Goal: Check status: Check status

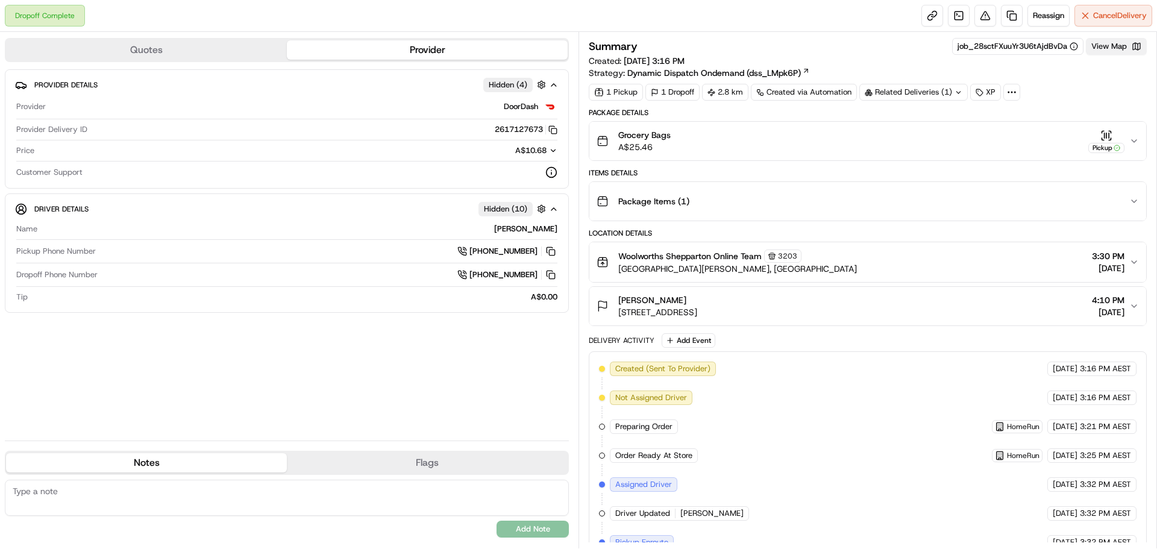
click at [1118, 51] on button "View Map" at bounding box center [1116, 46] width 61 height 17
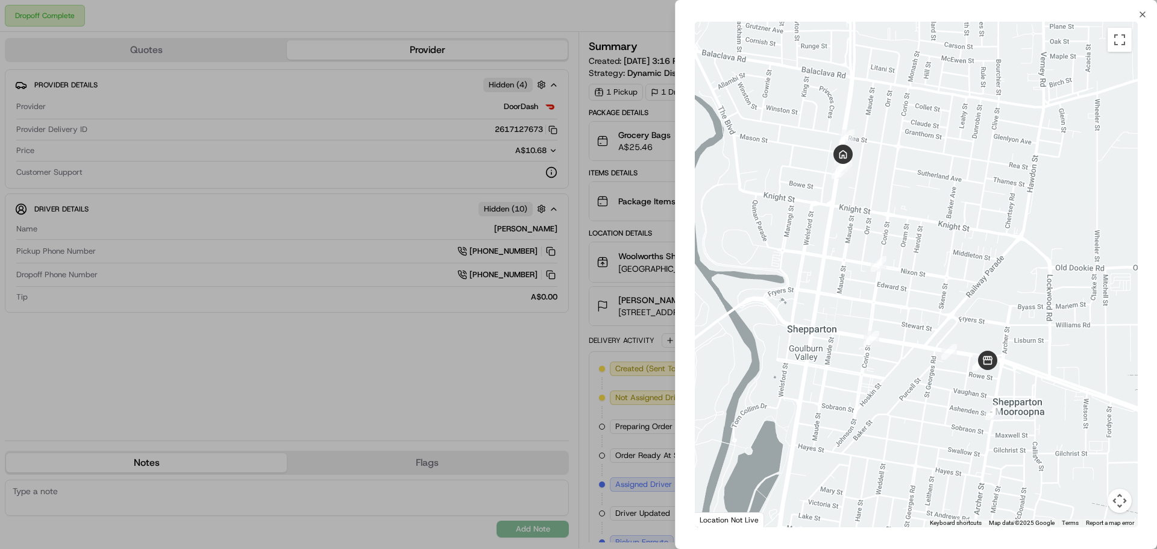
drag, startPoint x: 1136, startPoint y: 16, endPoint x: 1148, endPoint y: 13, distance: 12.3
click at [1140, 15] on div "Close ← Move left → Move right ↑ Move up ↓ Move down + Zoom in - Zoom out Home …" at bounding box center [916, 274] width 482 height 549
click at [1148, 13] on div "Close ← Move left → Move right ↑ Move up ↓ Move down + Zoom in - Zoom out Home …" at bounding box center [916, 274] width 482 height 549
click at [1142, 12] on icon "button" at bounding box center [1143, 15] width 10 height 10
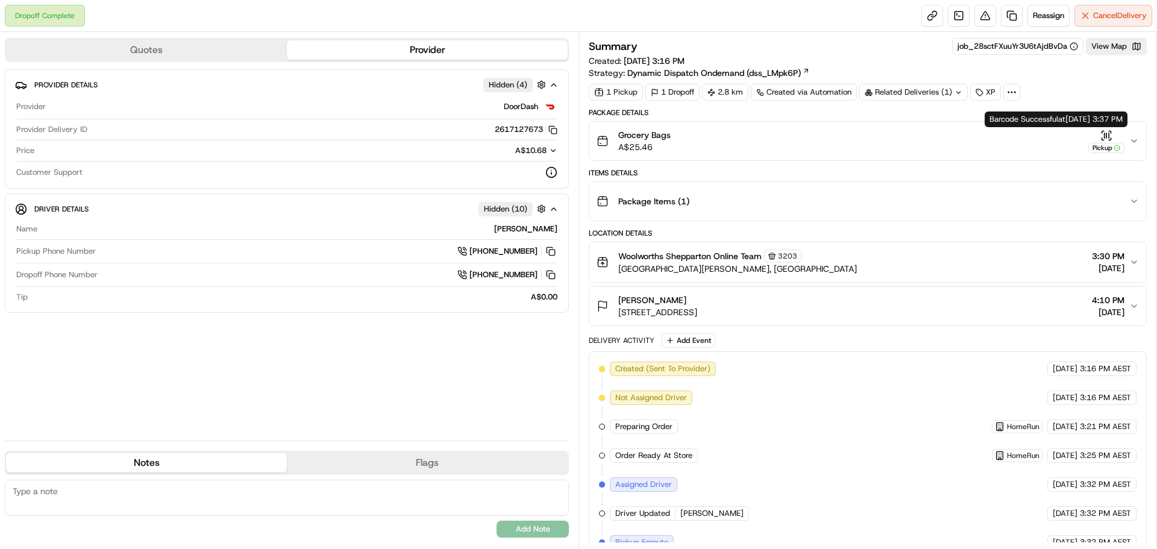
click at [1114, 147] on icon "button" at bounding box center [1117, 148] width 7 height 7
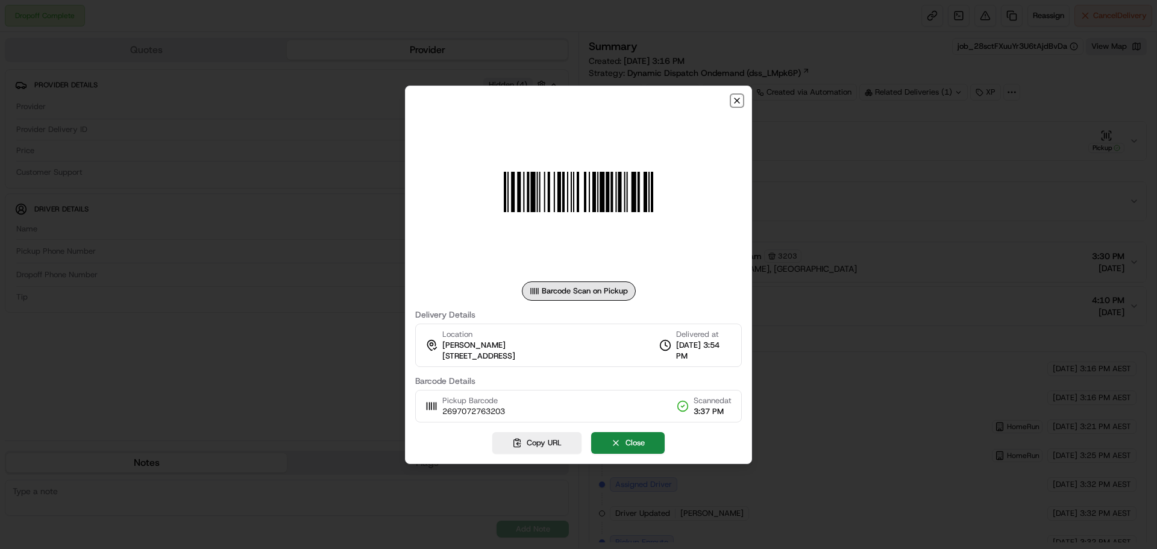
click at [736, 101] on icon "button" at bounding box center [737, 100] width 5 height 5
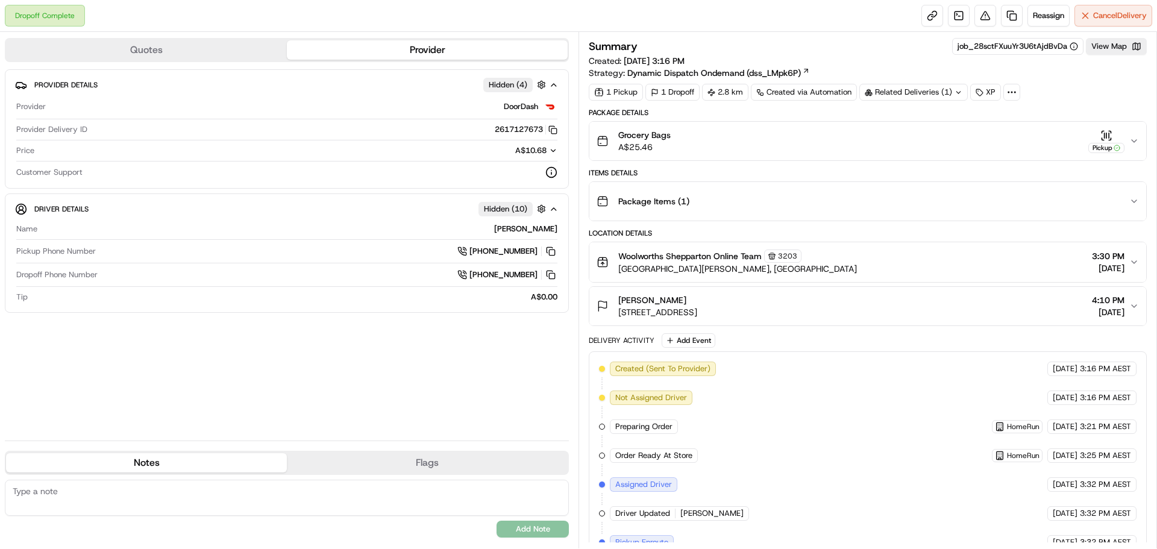
click at [1129, 140] on div "Grocery Bags A$25.46 Pickup" at bounding box center [863, 141] width 533 height 24
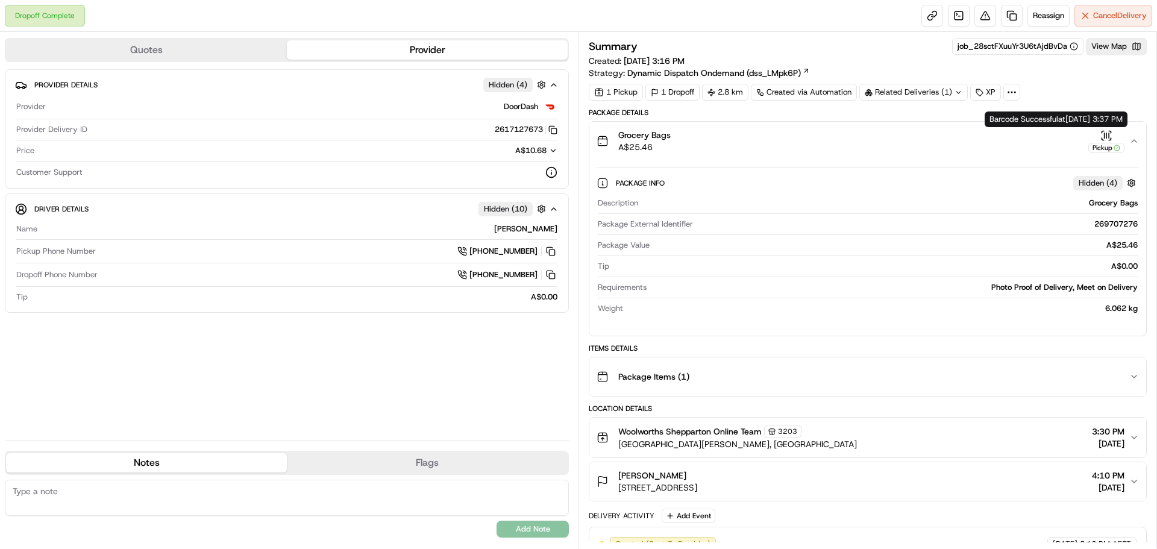
click at [1110, 136] on icon "button" at bounding box center [1107, 136] width 12 height 12
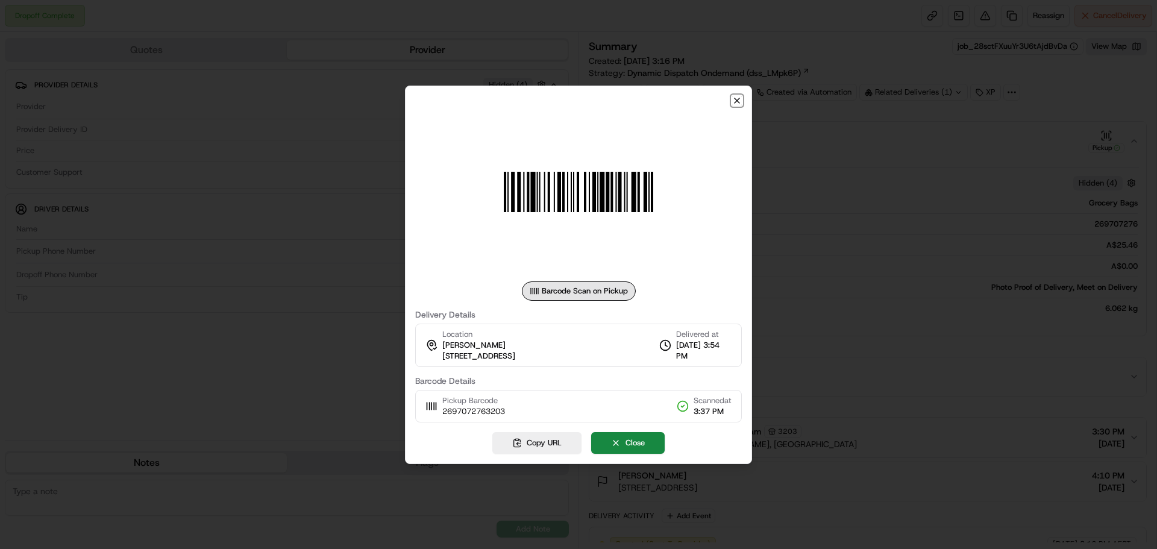
click at [737, 102] on icon "button" at bounding box center [737, 101] width 10 height 10
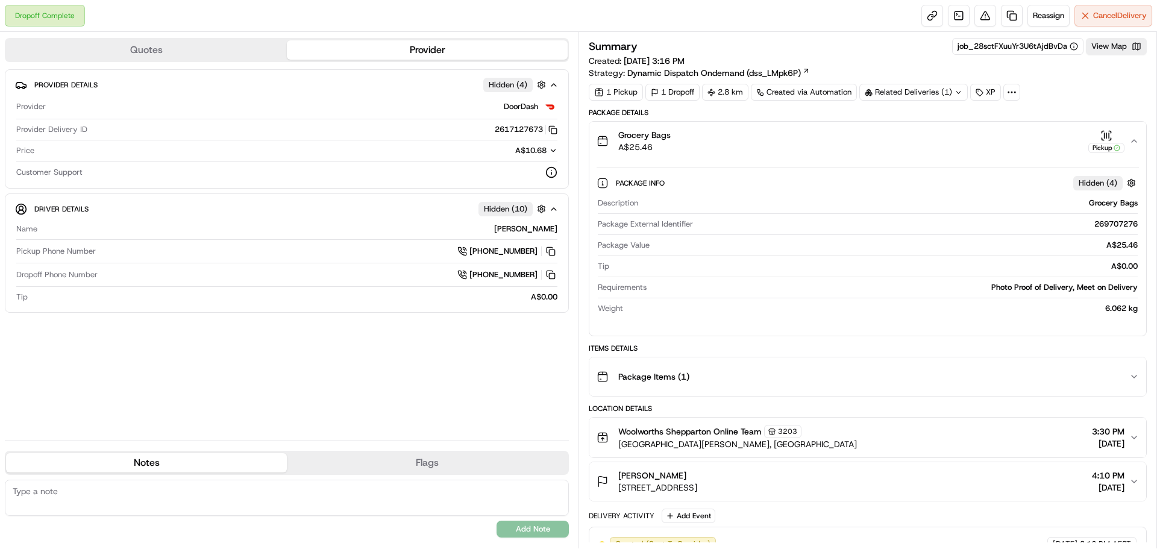
click at [650, 140] on span "Grocery Bags" at bounding box center [645, 135] width 52 height 12
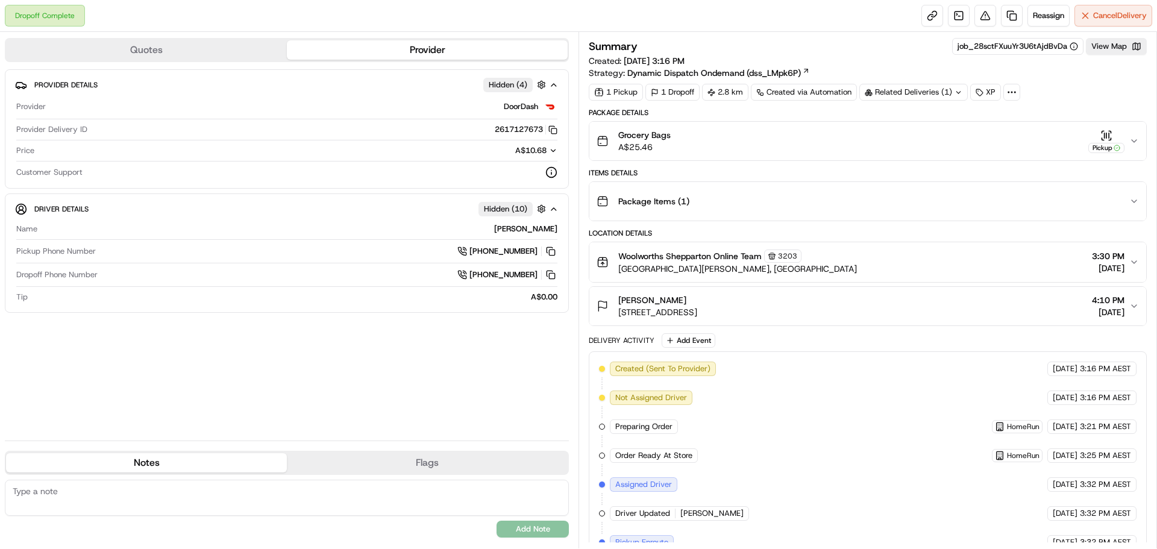
click at [666, 140] on span "Grocery Bags" at bounding box center [645, 135] width 52 height 12
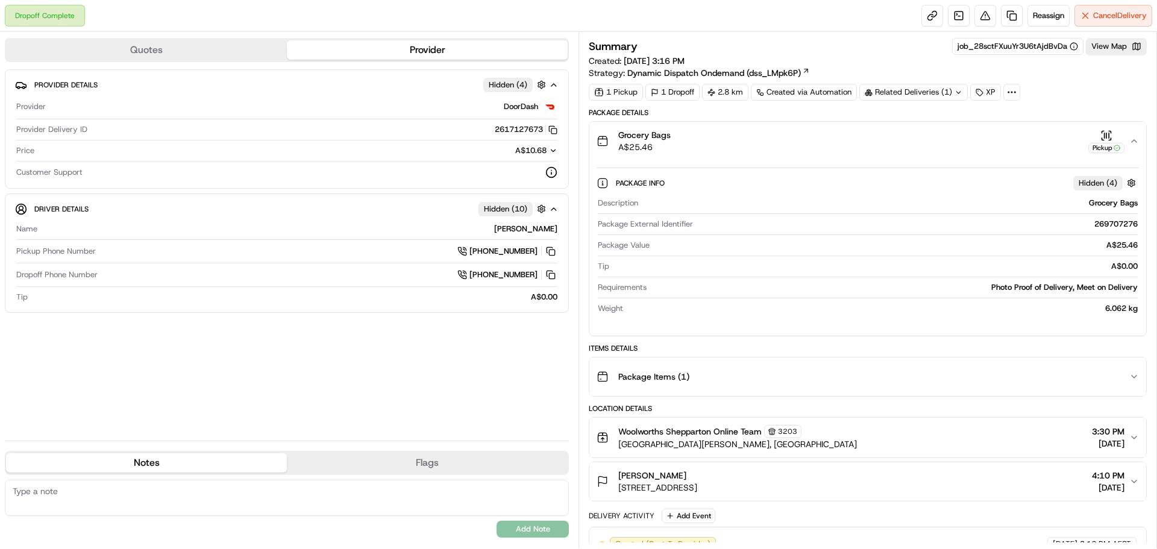
click at [1134, 146] on button "Grocery Bags A$25.46 Pickup" at bounding box center [868, 141] width 557 height 39
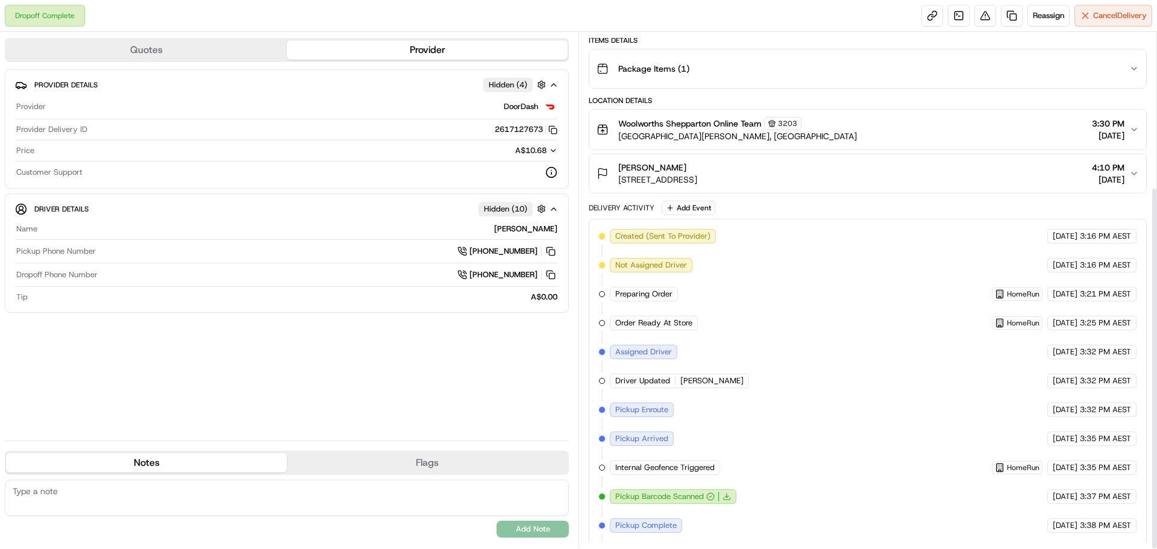
scroll to position [220, 0]
